Goal: Task Accomplishment & Management: Complete application form

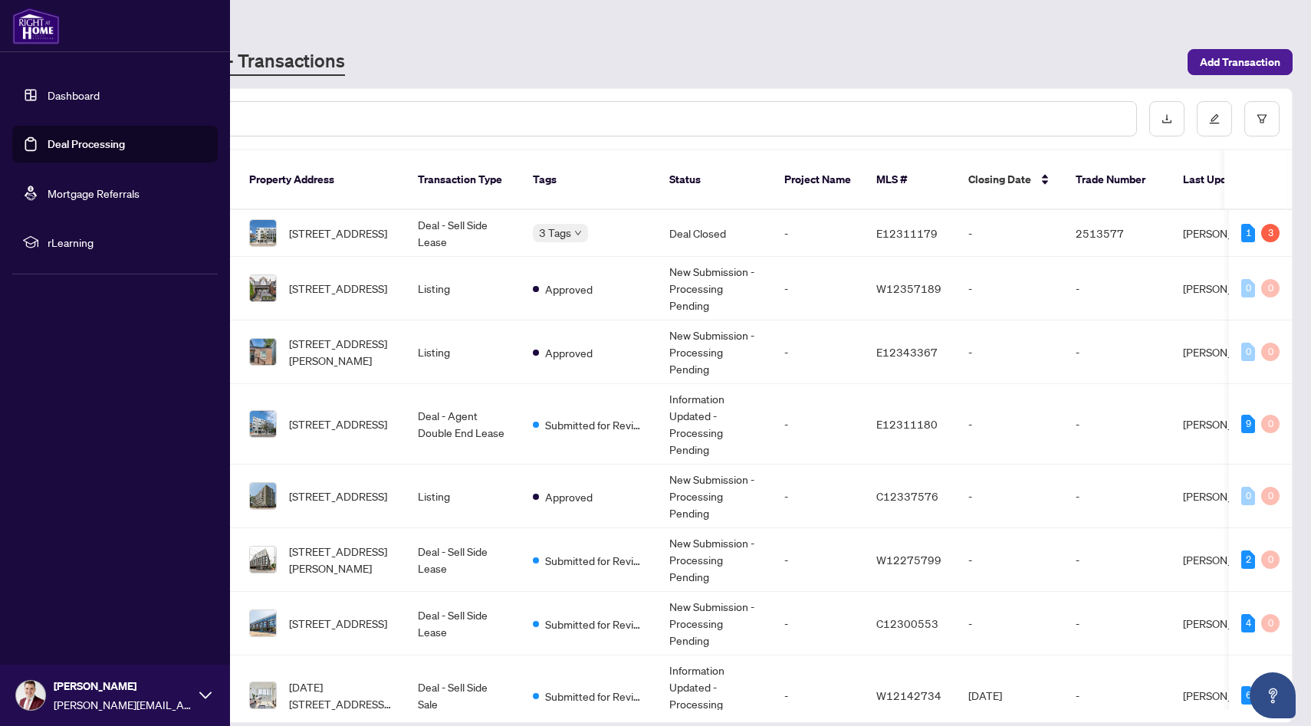
click at [53, 94] on link "Dashboard" at bounding box center [74, 95] width 52 height 14
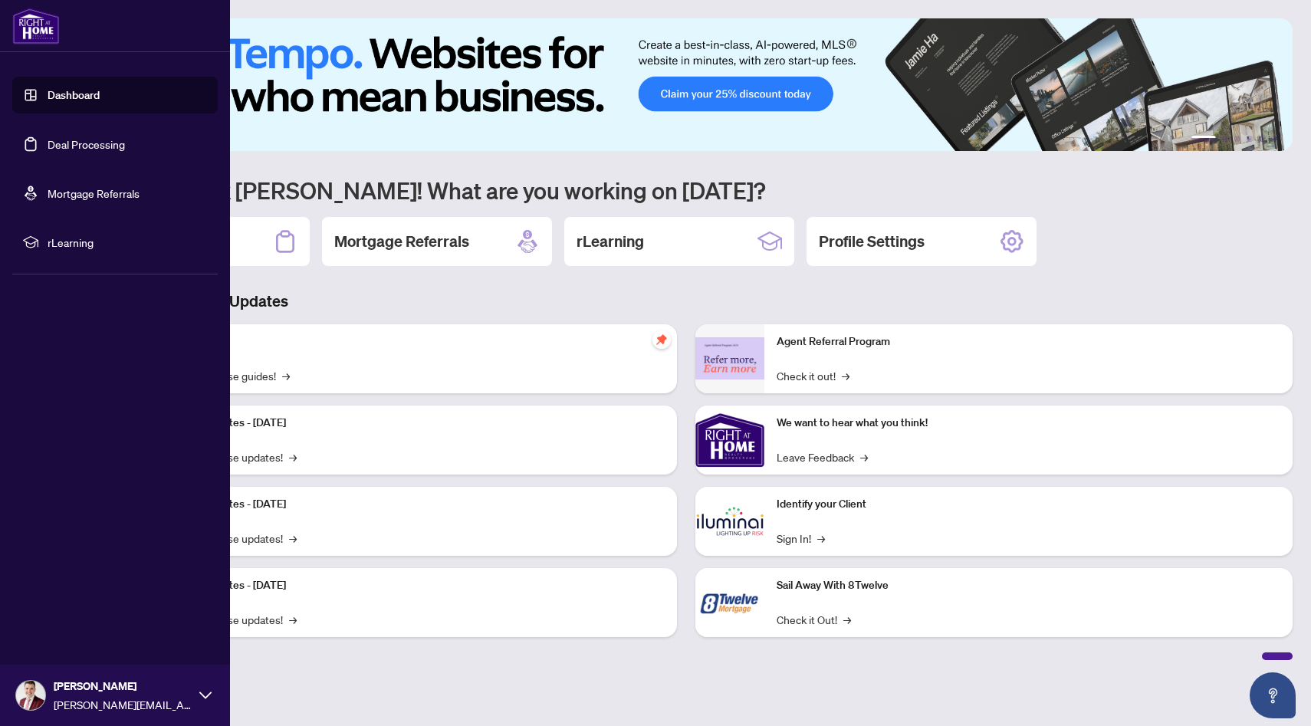
click at [95, 146] on link "Deal Processing" at bounding box center [86, 144] width 77 height 14
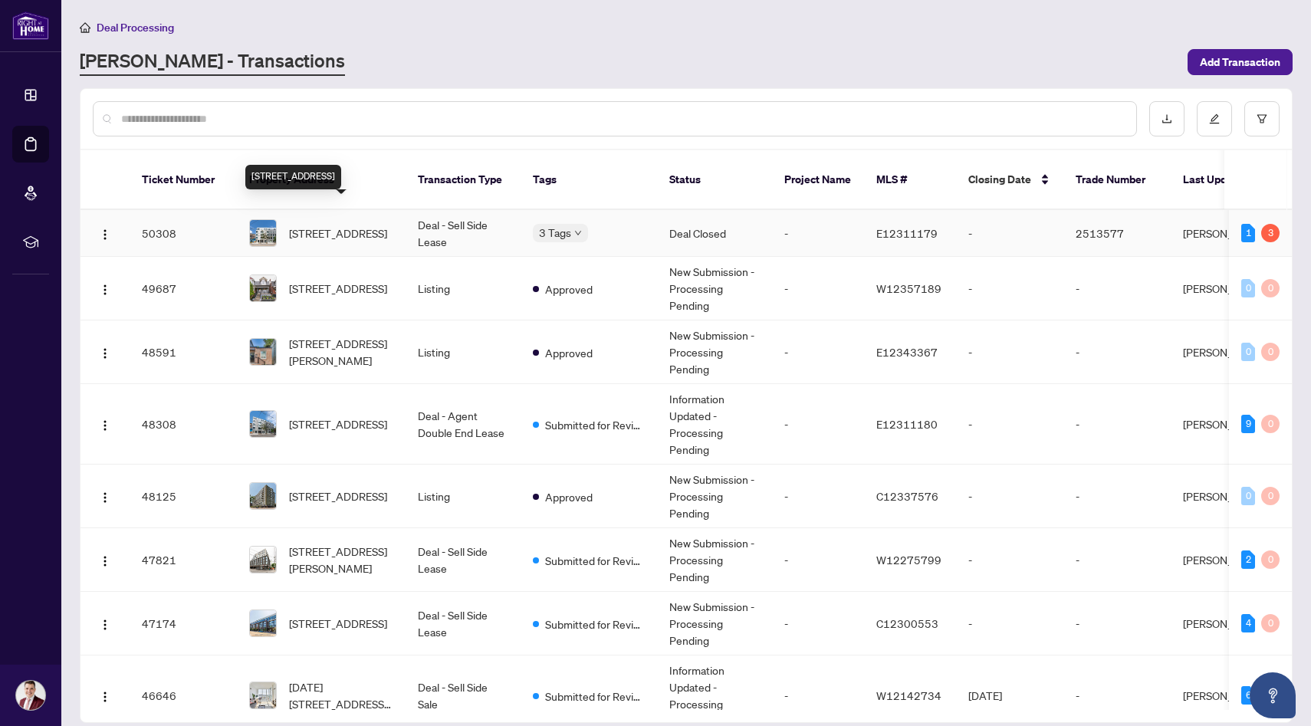
click at [360, 225] on span "[STREET_ADDRESS]" at bounding box center [338, 233] width 98 height 17
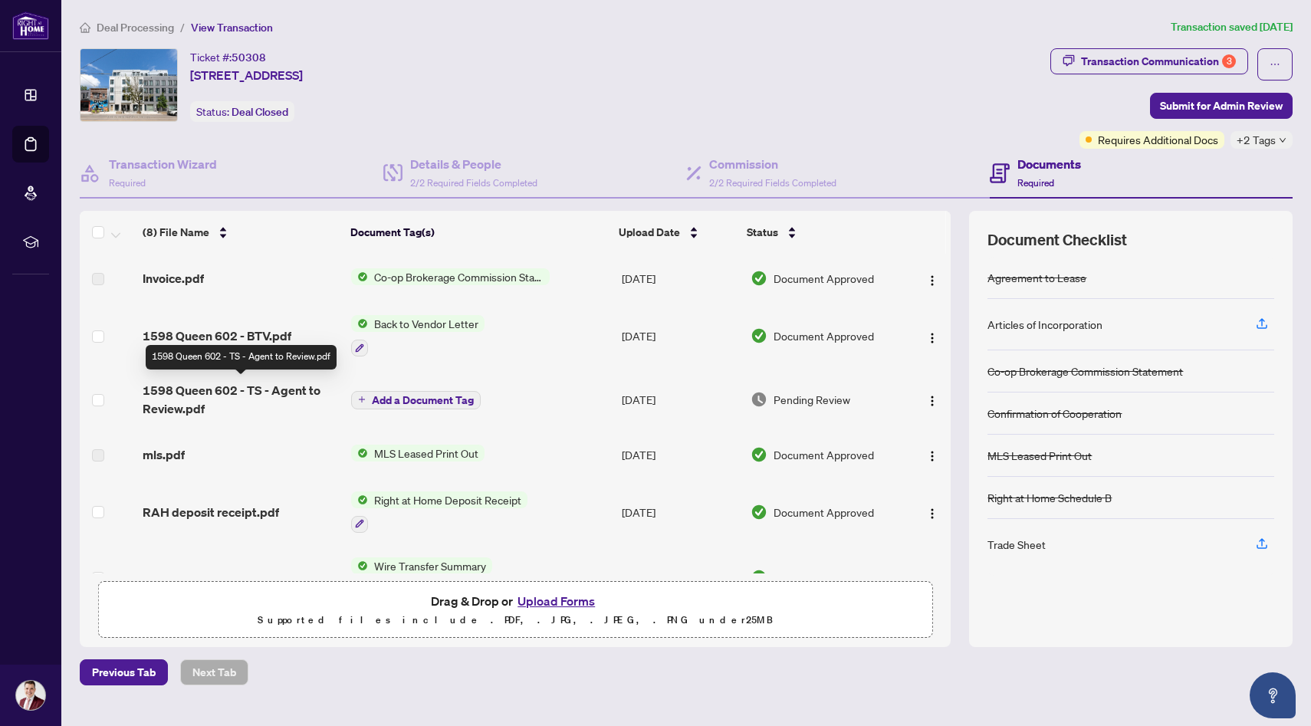
click at [250, 396] on span "1598 Queen 602 - TS - Agent to Review.pdf" at bounding box center [241, 399] width 196 height 37
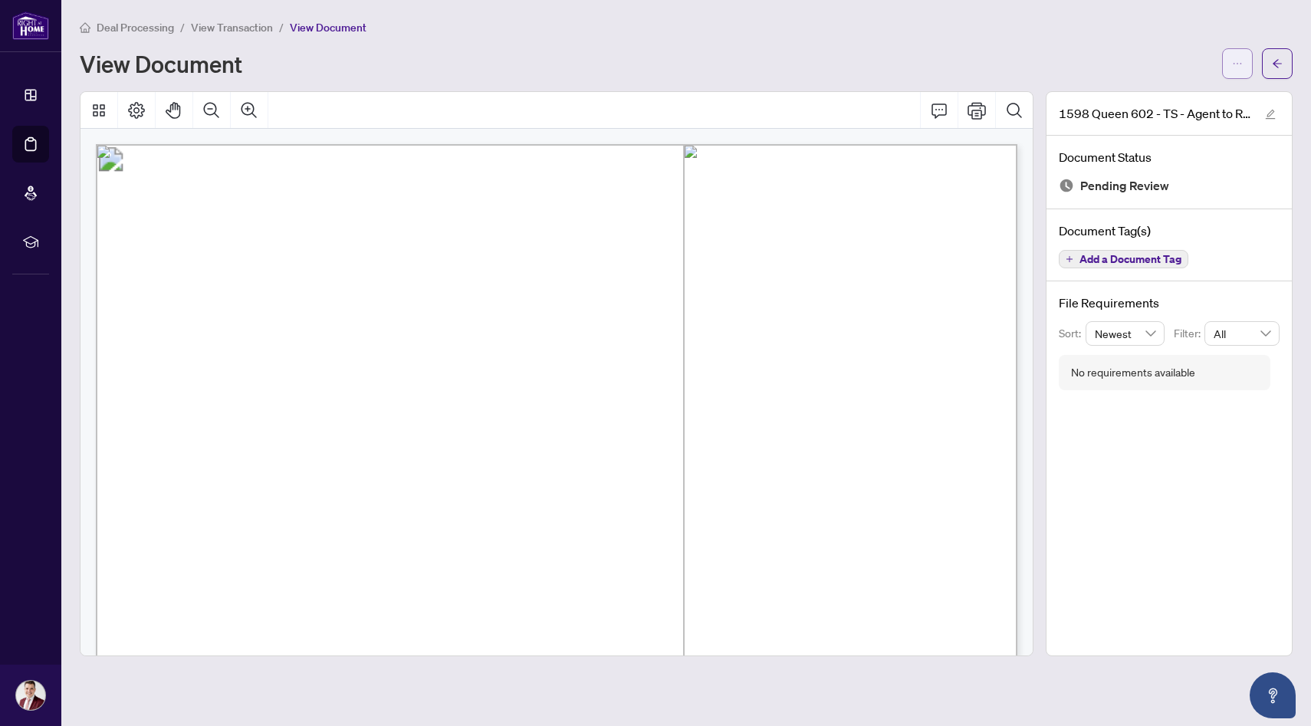
click at [1243, 70] on button "button" at bounding box center [1237, 63] width 31 height 31
click at [1167, 100] on span "Download" at bounding box center [1182, 96] width 117 height 17
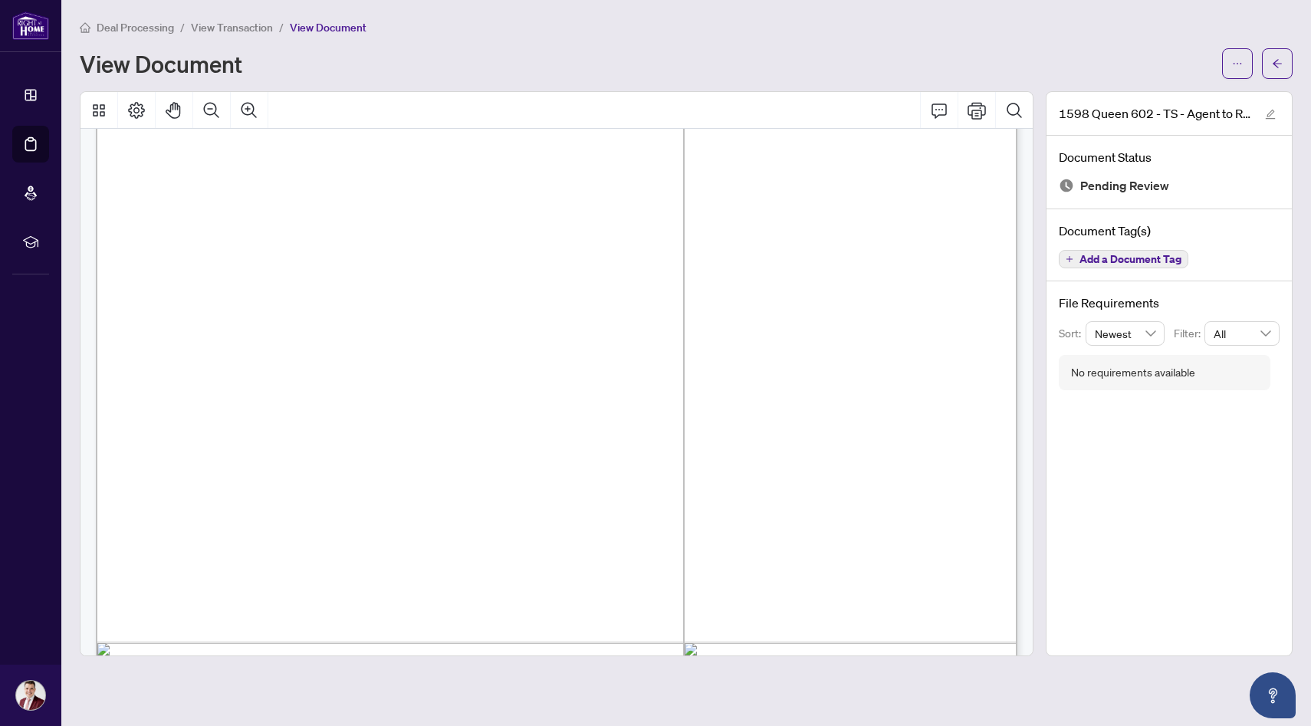
scroll to position [696, 0]
click at [241, 29] on span "View Transaction" at bounding box center [232, 28] width 82 height 14
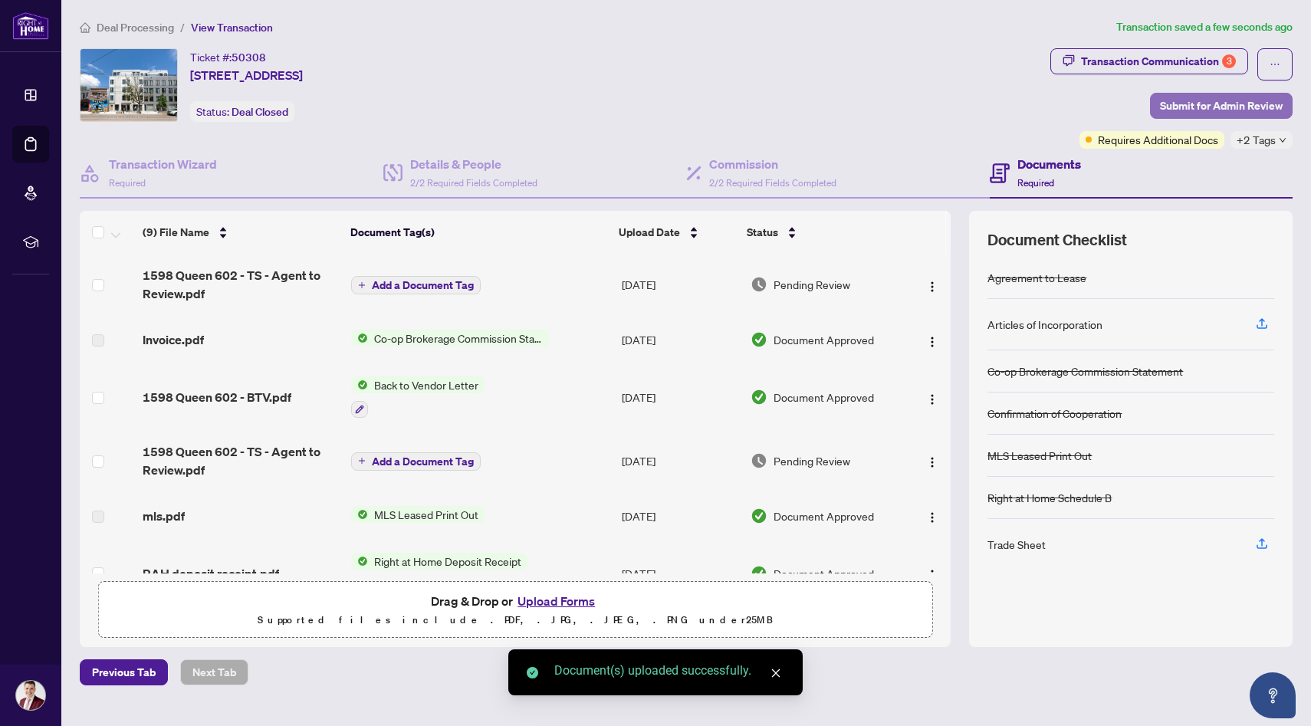
click at [1217, 106] on span "Submit for Admin Review" at bounding box center [1221, 106] width 123 height 25
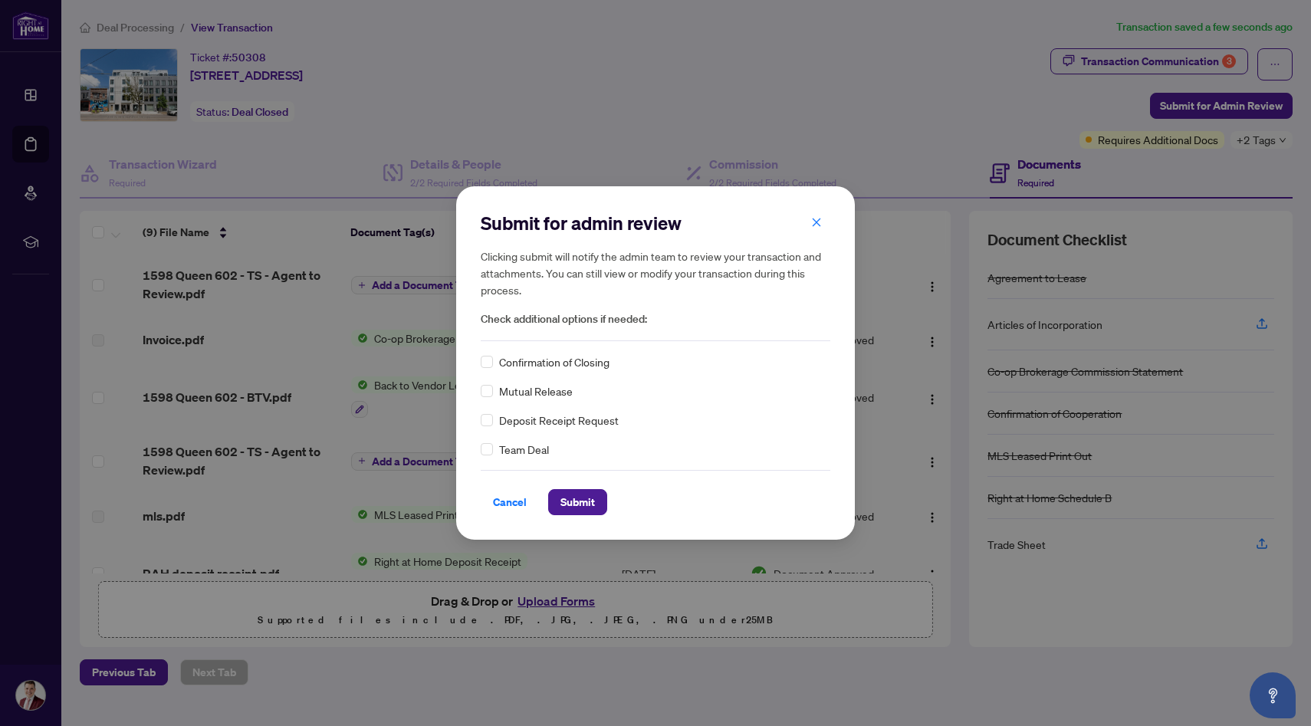
click at [582, 363] on span "Confirmation of Closing" at bounding box center [554, 361] width 110 height 17
click at [575, 507] on span "Submit" at bounding box center [577, 502] width 34 height 25
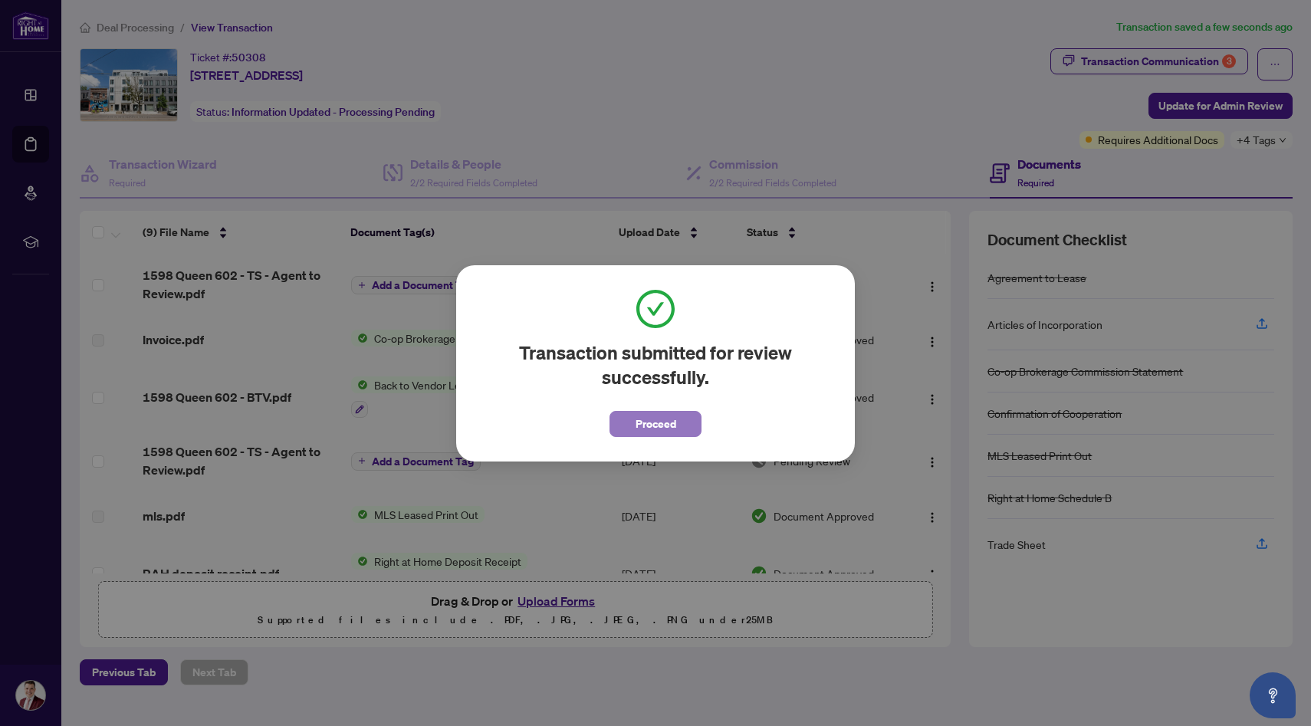
click at [668, 422] on span "Proceed" at bounding box center [655, 424] width 41 height 25
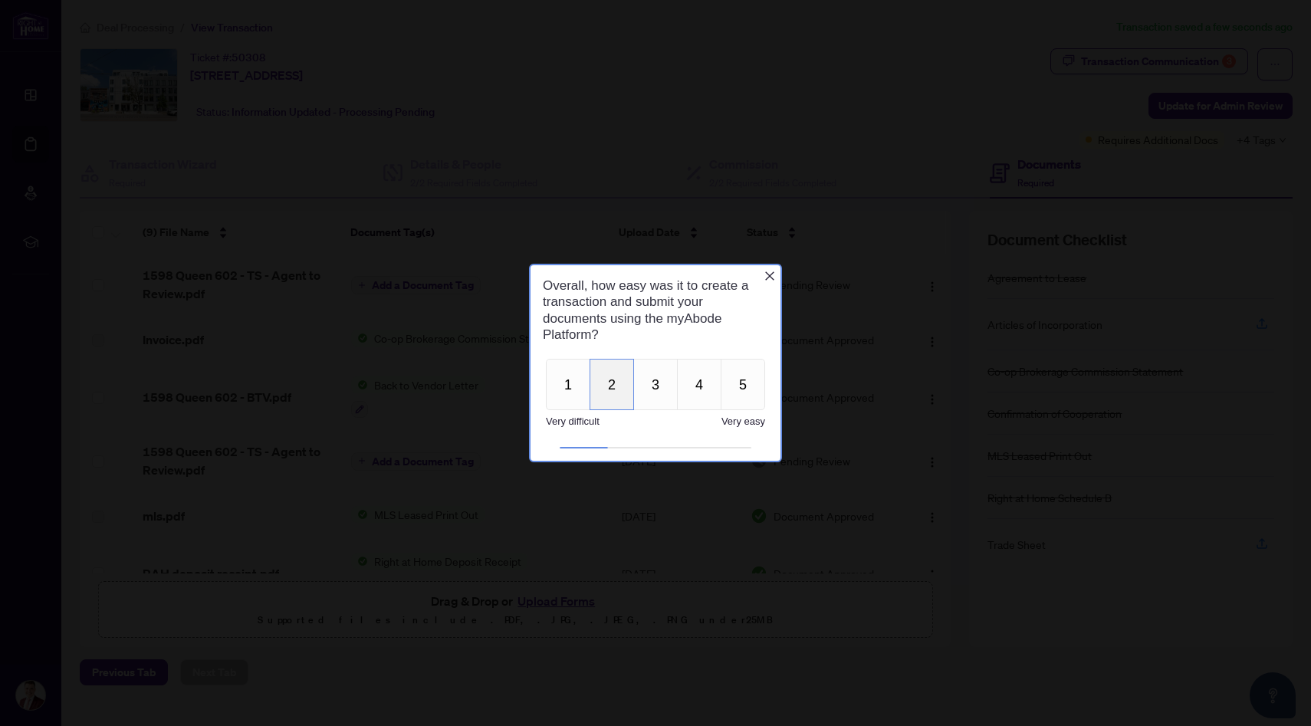
click at [600, 395] on button "2" at bounding box center [611, 384] width 44 height 51
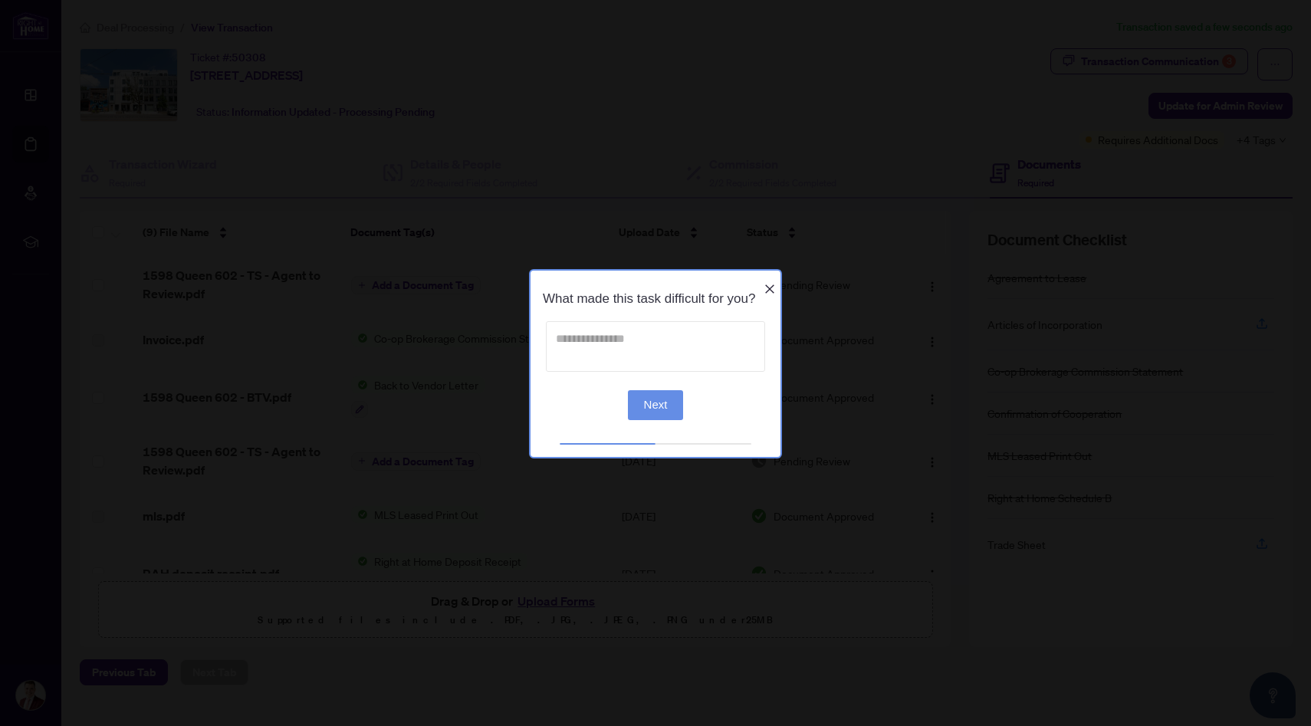
click at [632, 337] on textarea at bounding box center [655, 345] width 219 height 51
click at [771, 284] on icon "Close button" at bounding box center [769, 288] width 9 height 9
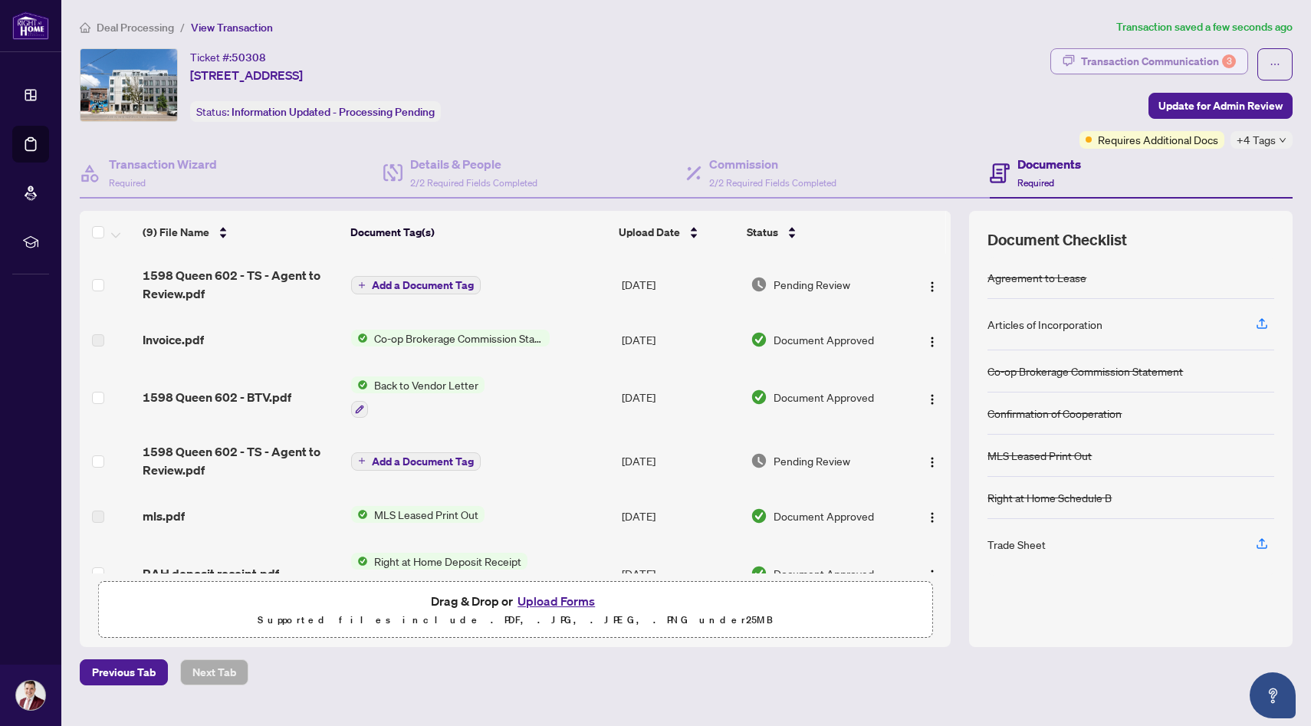
click at [1183, 70] on div "Transaction Communication 3" at bounding box center [1158, 61] width 155 height 25
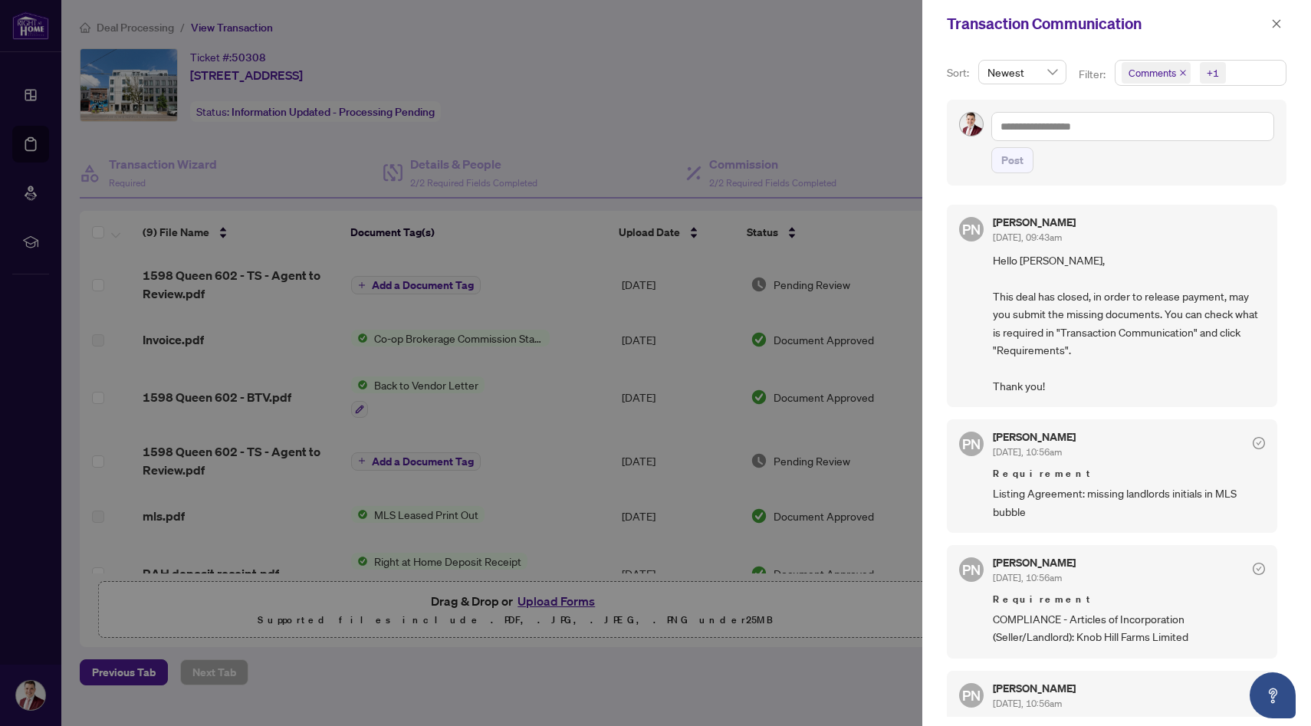
scroll to position [93, 0]
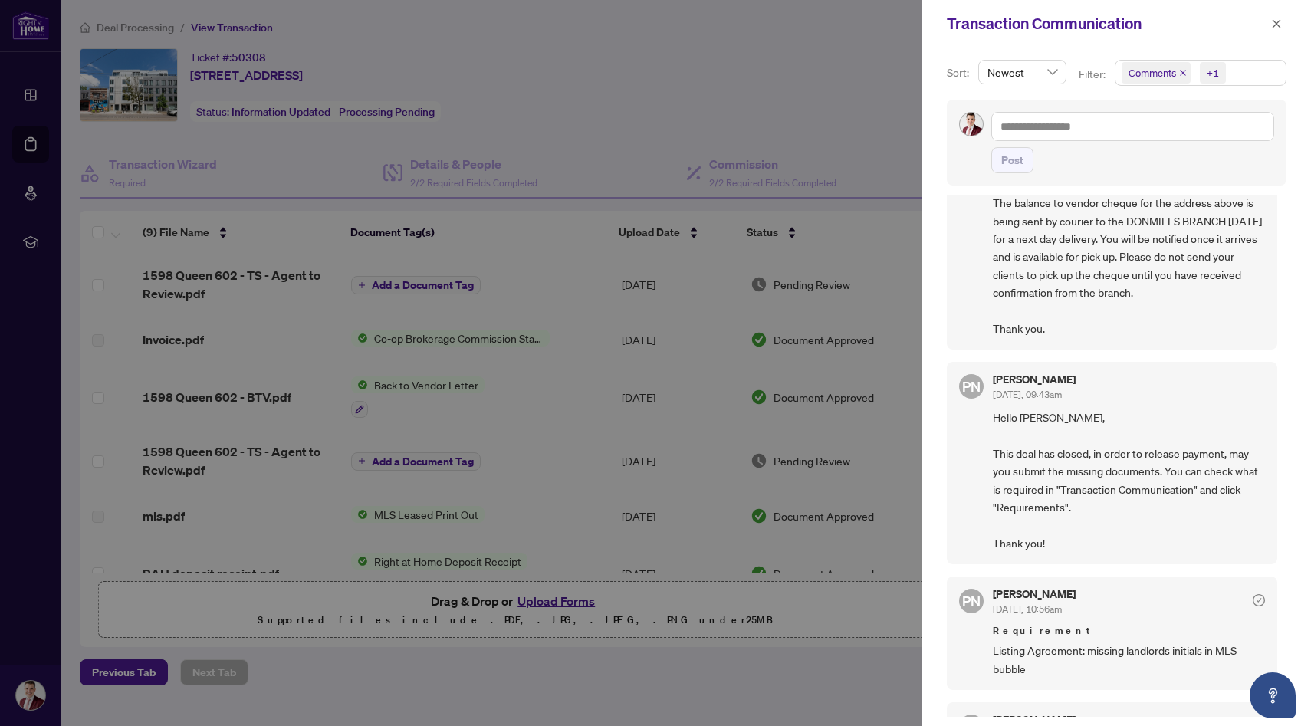
click at [801, 175] on div at bounding box center [655, 363] width 1311 height 726
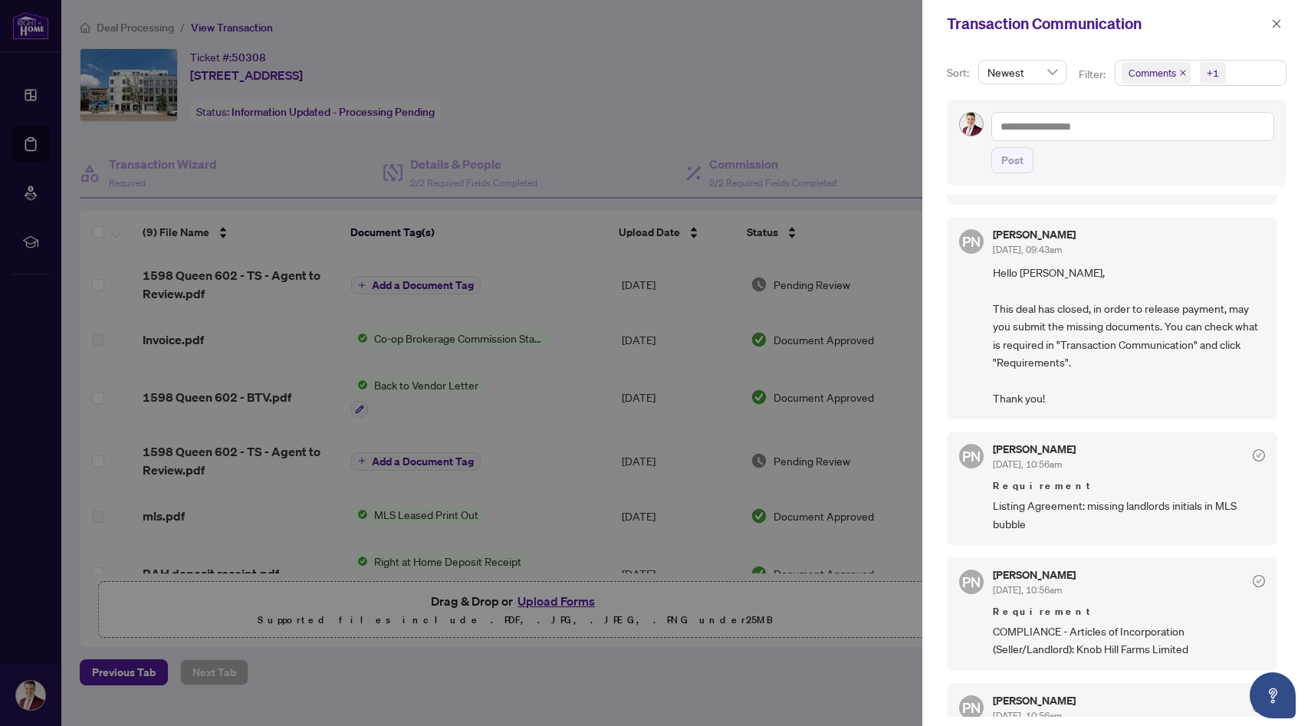
scroll to position [284, 0]
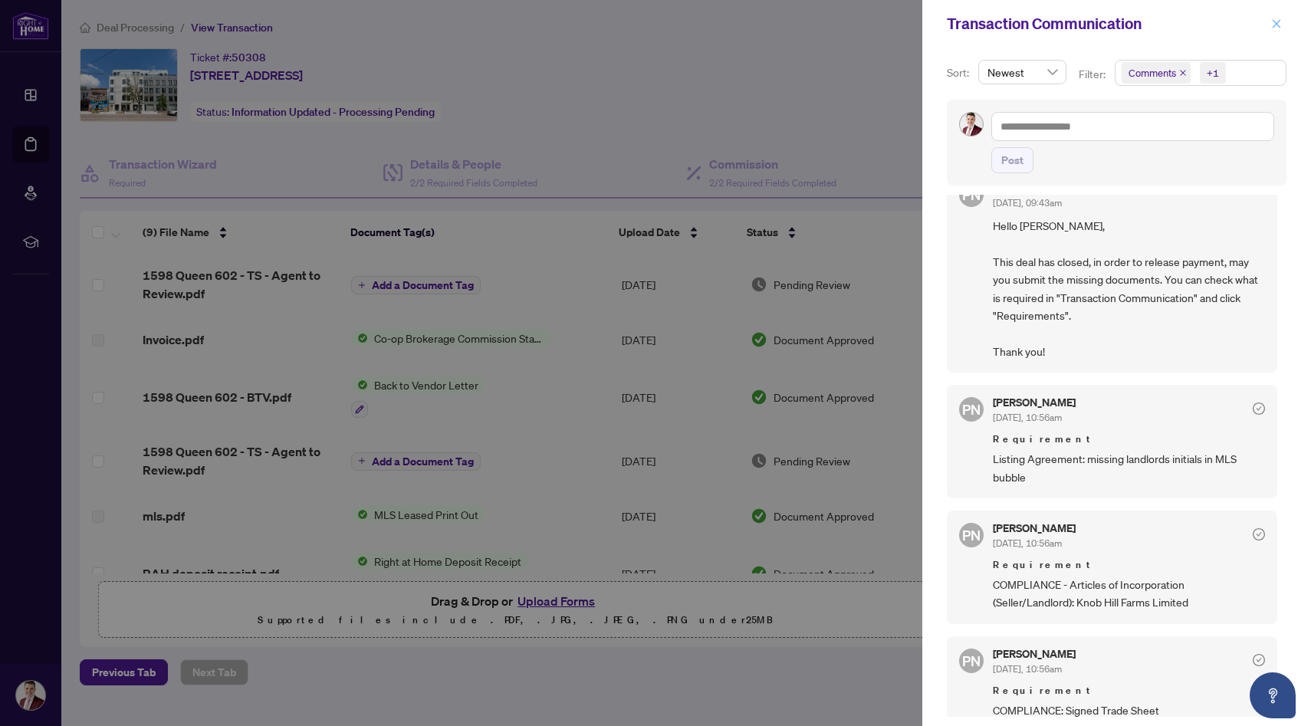
click at [1276, 28] on icon "close" at bounding box center [1276, 23] width 11 height 11
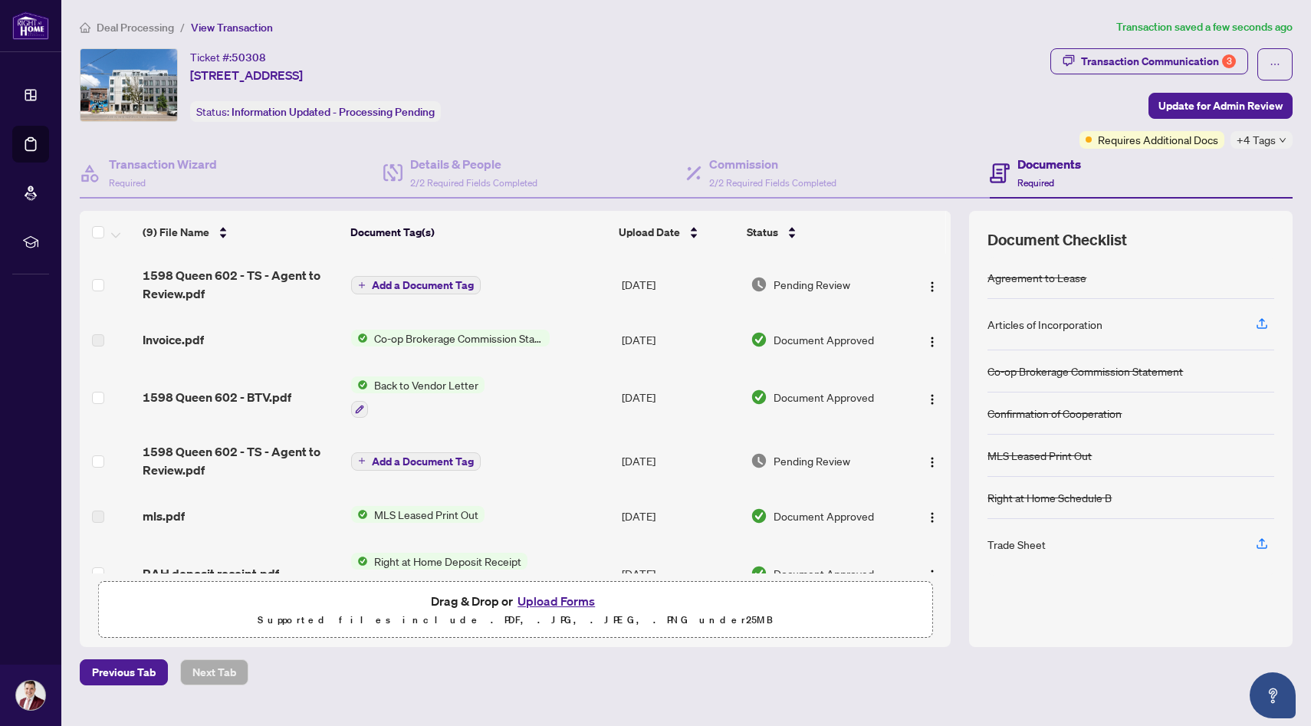
click at [142, 29] on span "Deal Processing" at bounding box center [135, 28] width 77 height 14
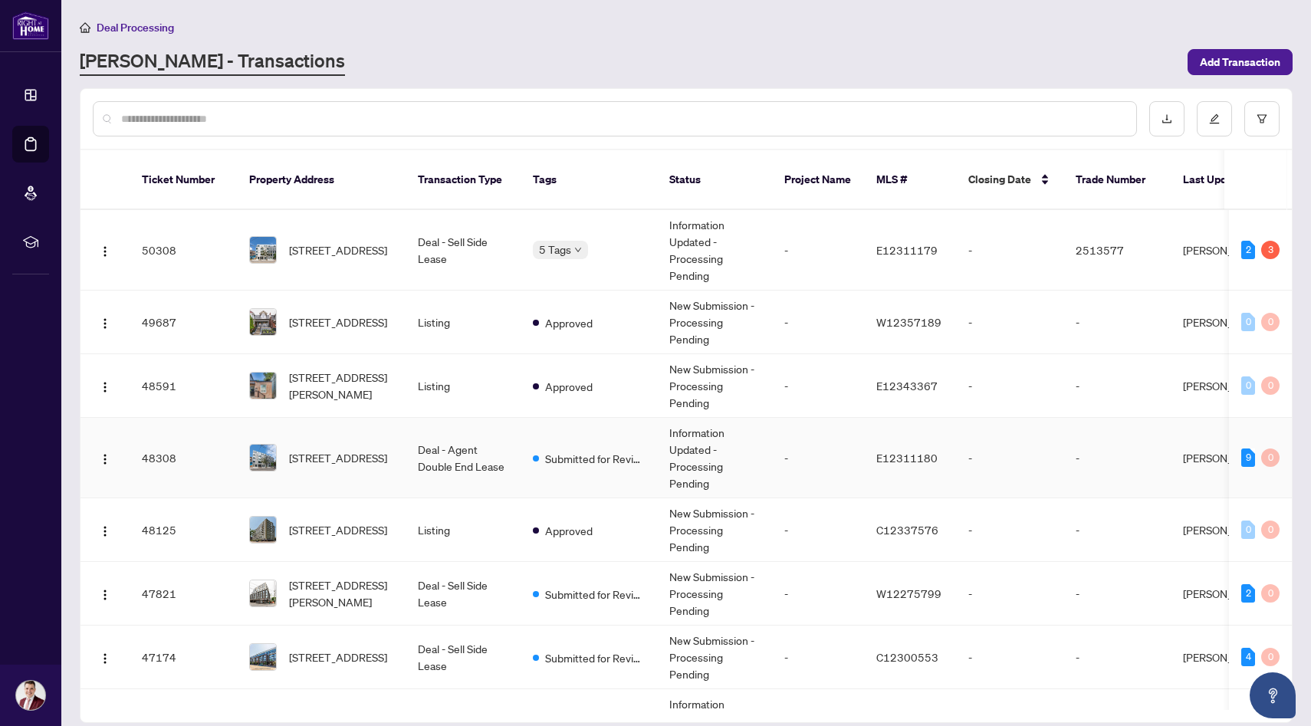
click at [455, 441] on td "Deal - Agent Double End Lease" at bounding box center [463, 458] width 115 height 80
